Goal: Task Accomplishment & Management: Manage account settings

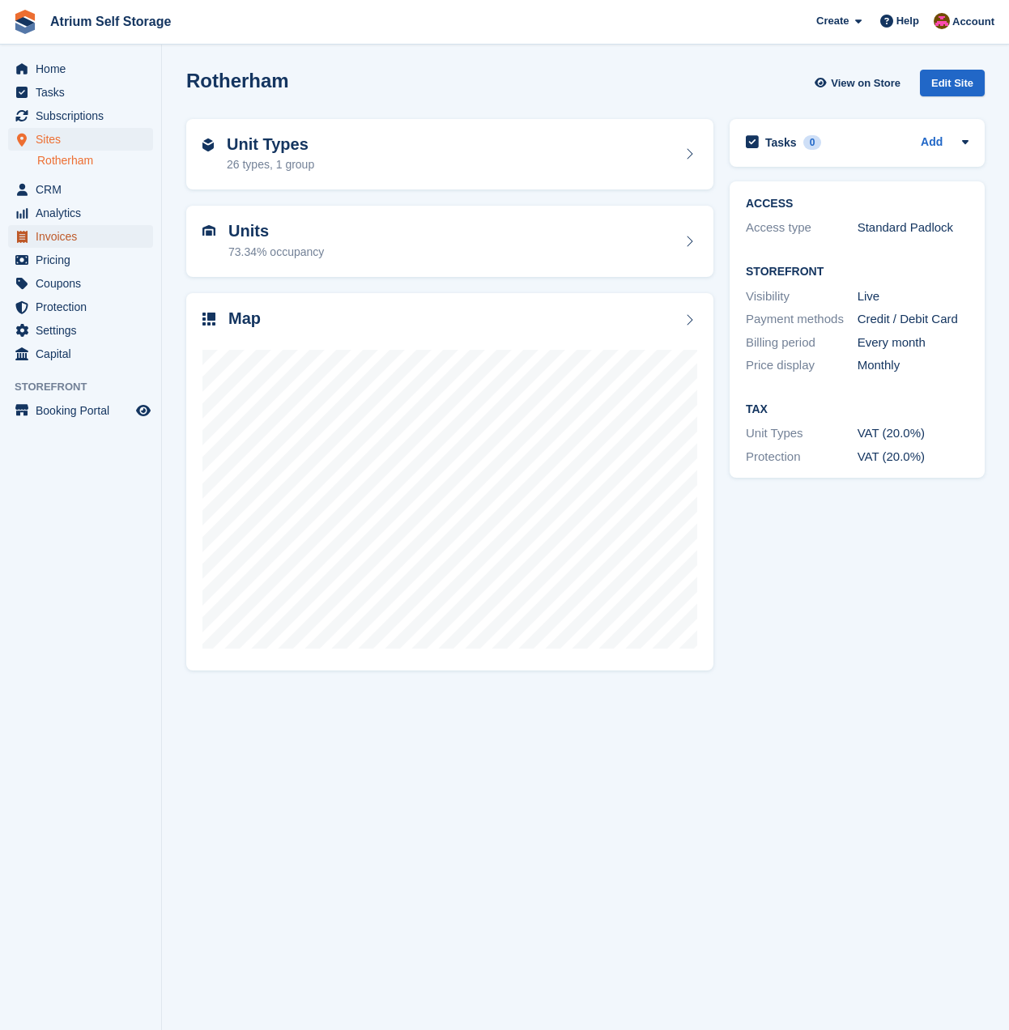
click at [54, 237] on span "Invoices" at bounding box center [84, 236] width 97 height 23
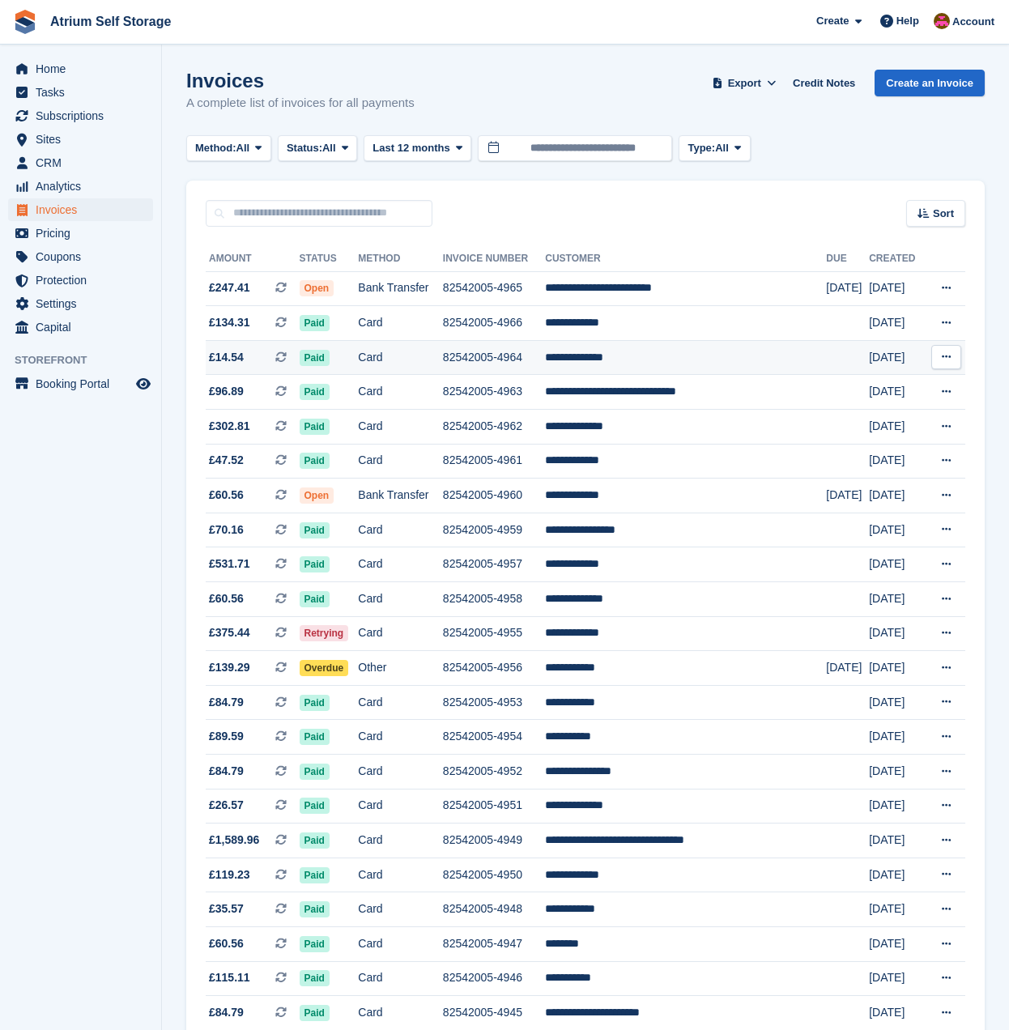
click at [606, 357] on td "**********" at bounding box center [685, 357] width 281 height 35
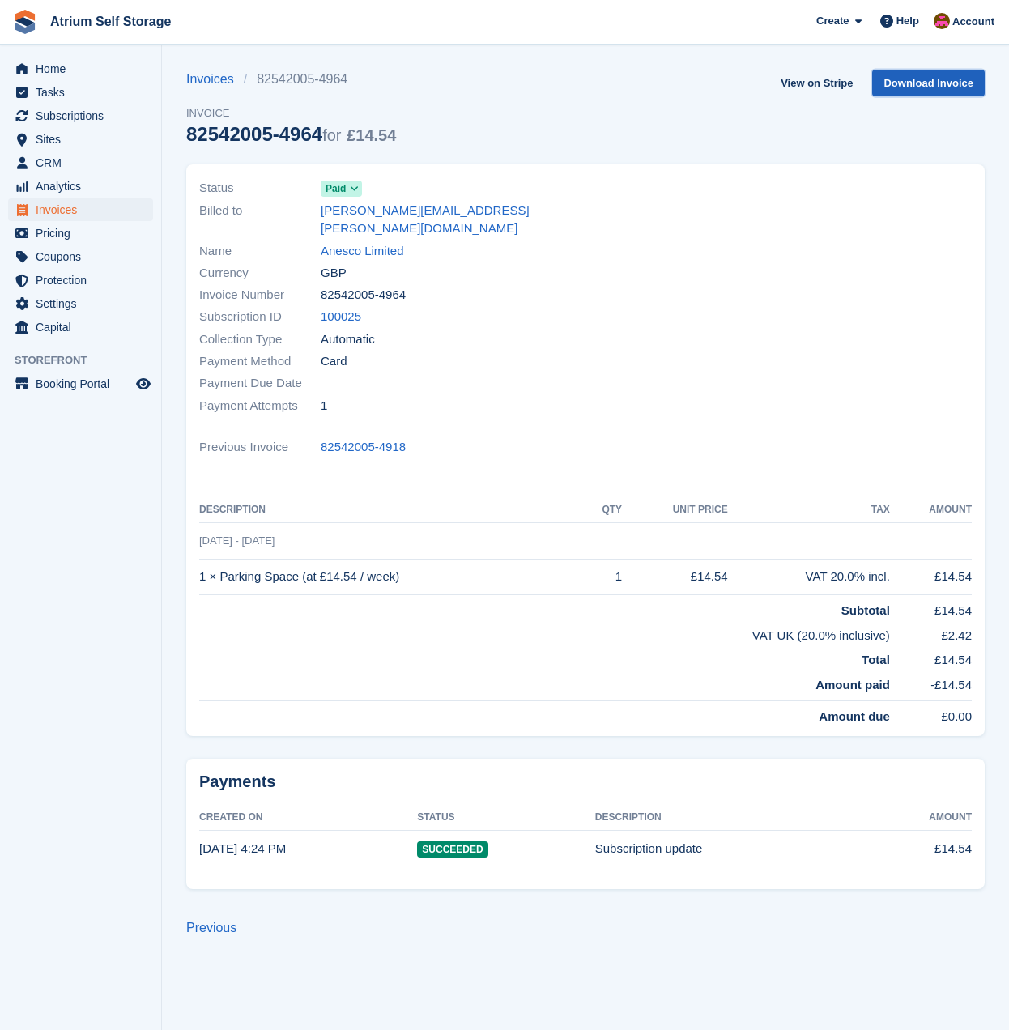
click at [912, 87] on link "Download Invoice" at bounding box center [928, 83] width 113 height 27
click at [767, 140] on div "Invoices 82542005-4964 Invoice 82542005-4964 for £14.54 View on Stripe Download…" at bounding box center [585, 117] width 799 height 95
click at [832, 92] on link "View on Stripe" at bounding box center [816, 83] width 85 height 27
click at [72, 210] on span "Invoices" at bounding box center [84, 209] width 97 height 23
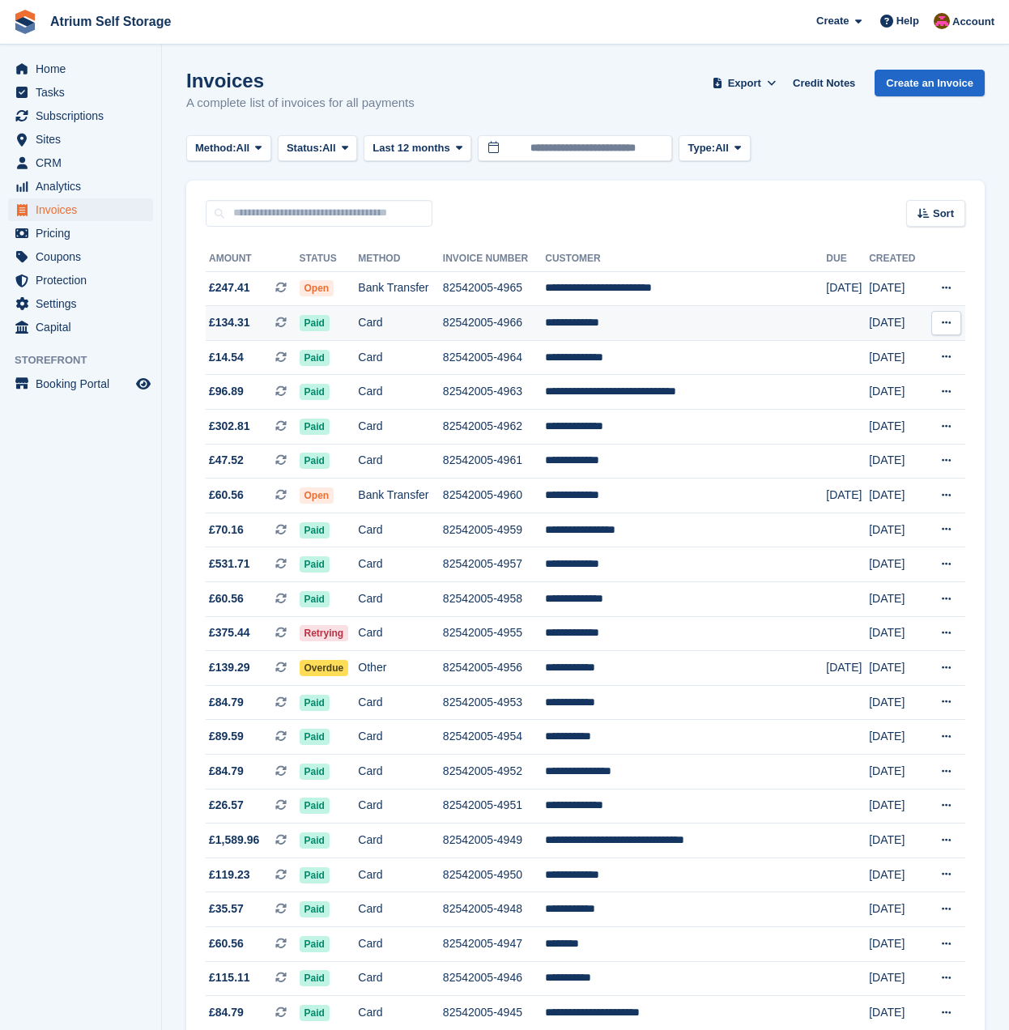
click at [753, 318] on td "**********" at bounding box center [685, 323] width 281 height 35
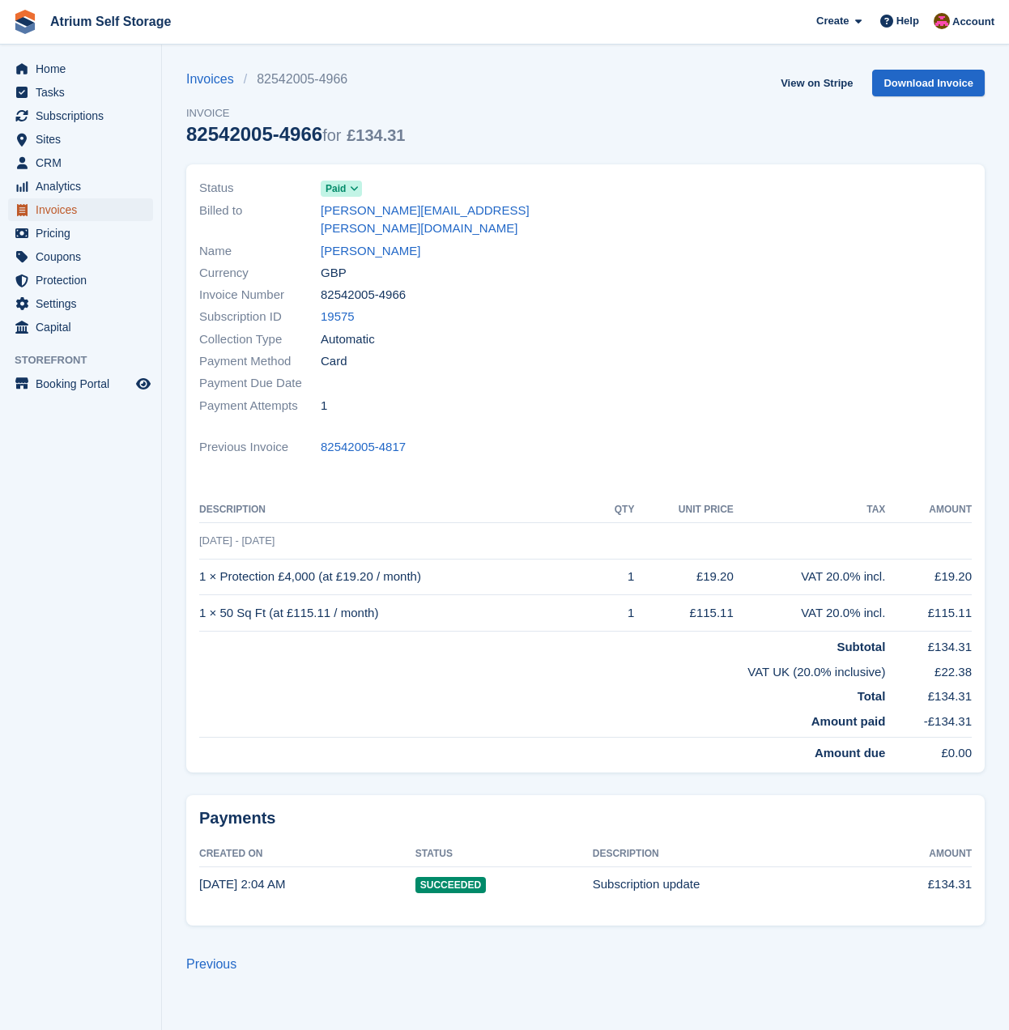
click at [86, 209] on span "Invoices" at bounding box center [84, 209] width 97 height 23
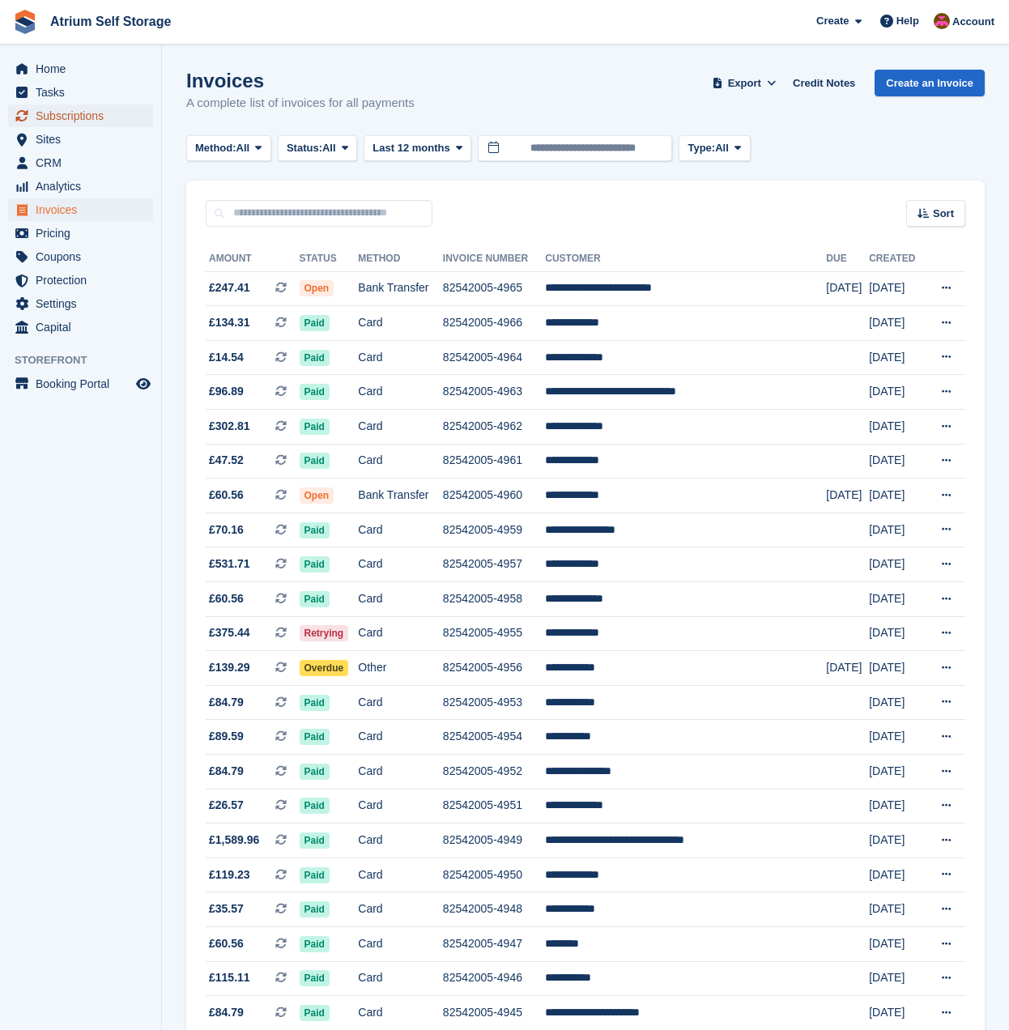
click at [75, 120] on span "Subscriptions" at bounding box center [84, 116] width 97 height 23
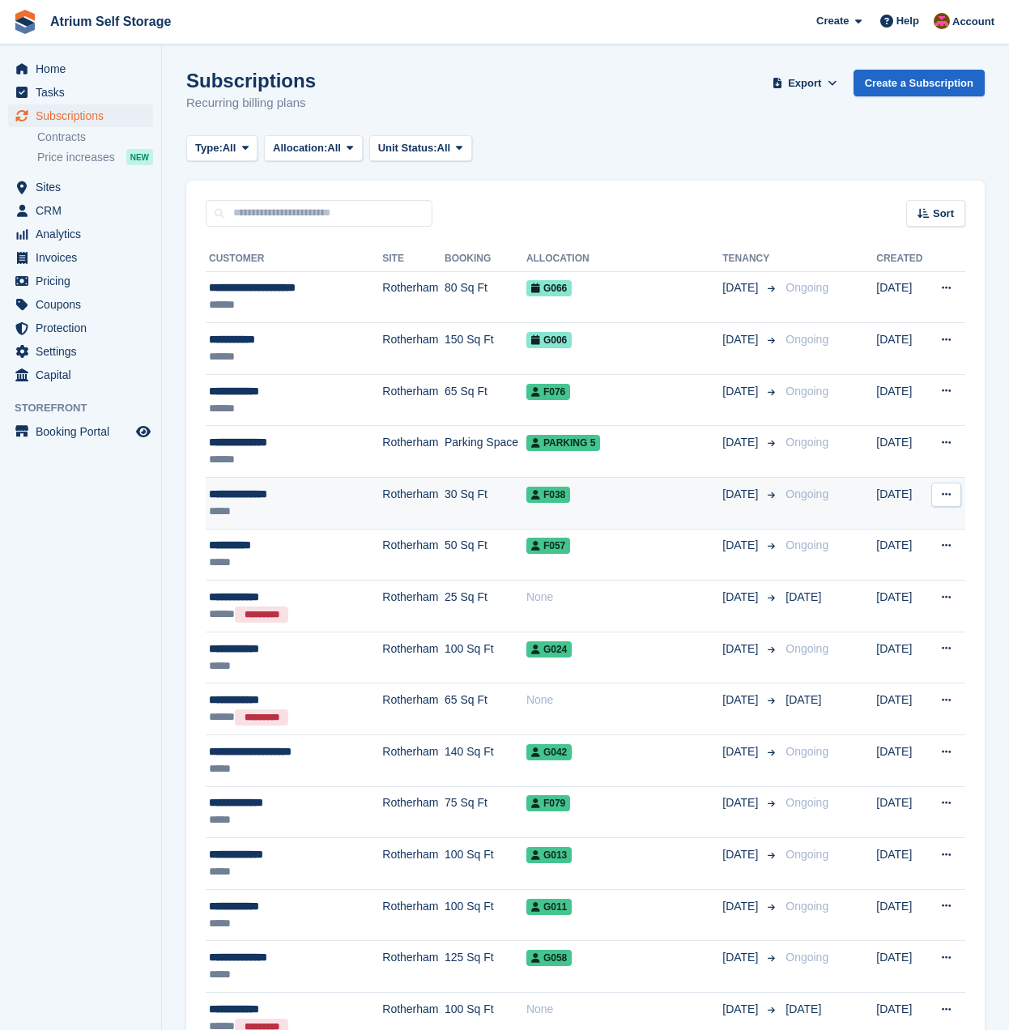
click at [498, 493] on td "30 Sq Ft" at bounding box center [486, 504] width 82 height 52
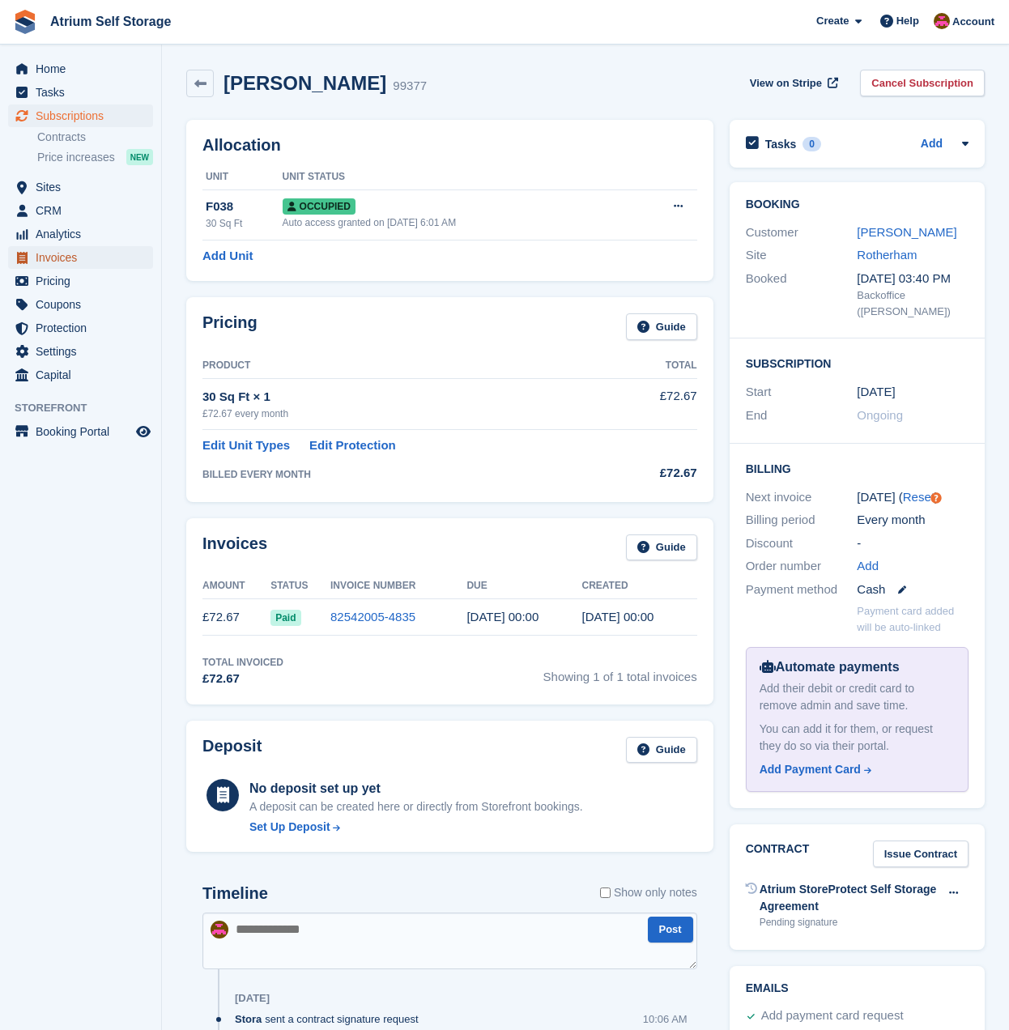
click at [64, 250] on span "Invoices" at bounding box center [84, 257] width 97 height 23
